Goal: Understand process/instructions

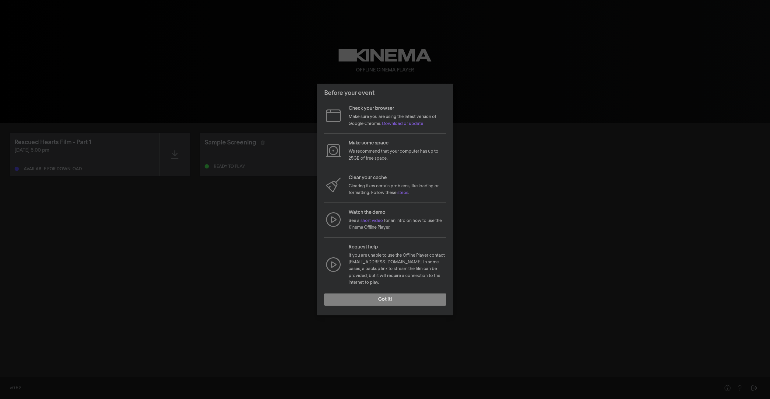
click at [89, 95] on div "Before your event Check your browser Make sure you are using the latest version…" at bounding box center [385, 199] width 770 height 399
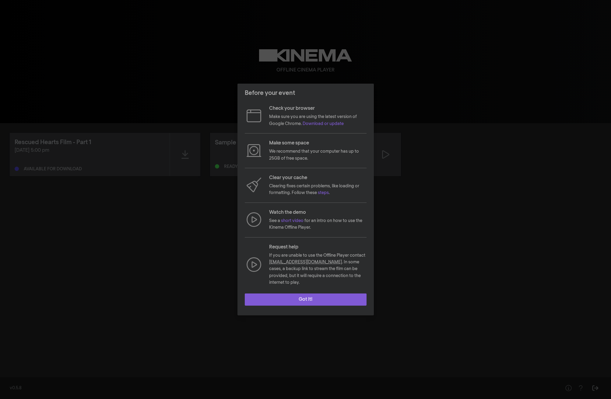
click at [319, 299] on button "Got it!" at bounding box center [306, 300] width 122 height 12
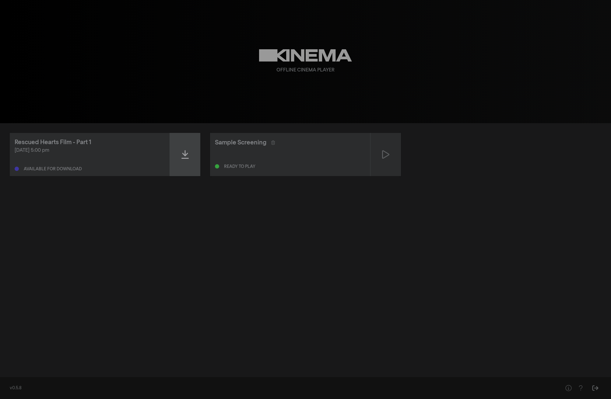
click at [185, 153] on icon at bounding box center [184, 154] width 7 height 9
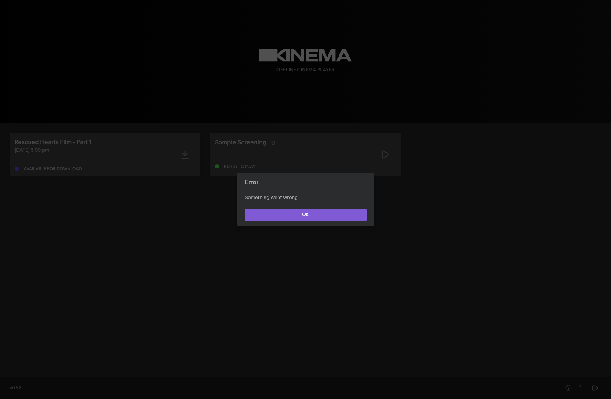
click at [301, 218] on button "OK" at bounding box center [306, 215] width 122 height 12
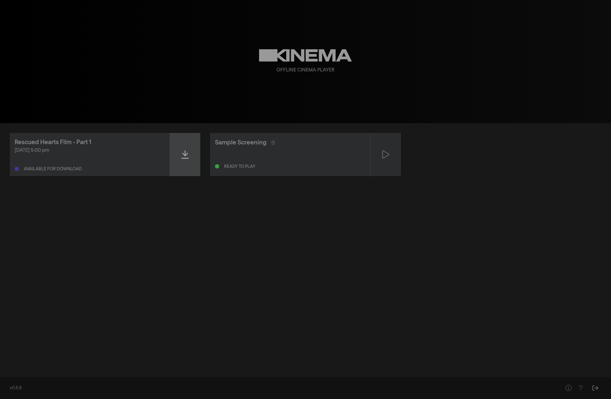
click at [188, 152] on icon at bounding box center [184, 155] width 7 height 10
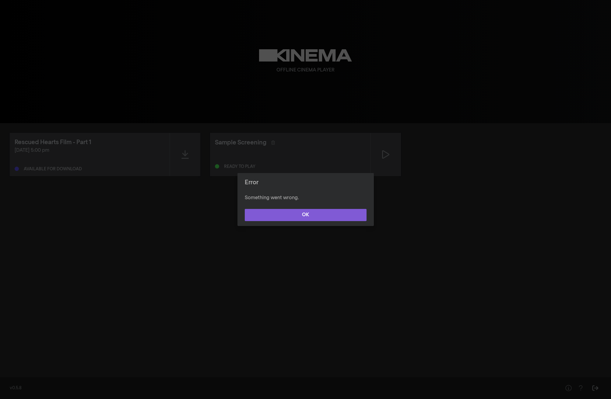
click at [310, 216] on button "OK" at bounding box center [306, 215] width 122 height 12
